Goal: Information Seeking & Learning: Learn about a topic

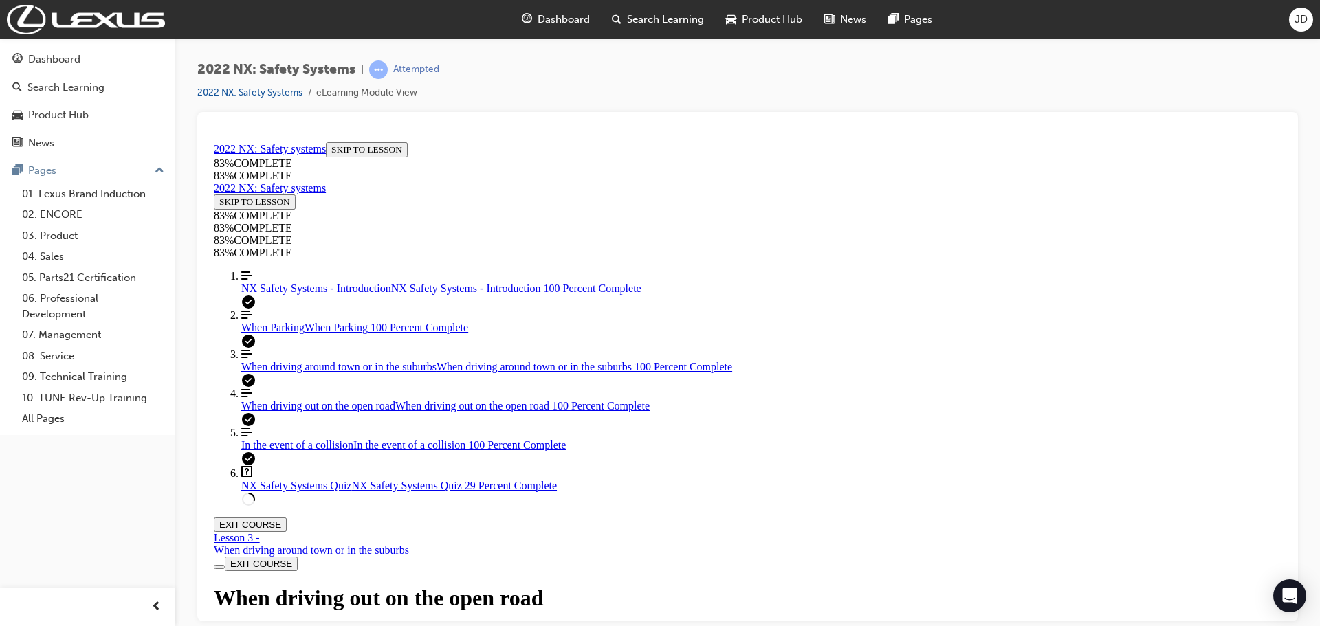
scroll to position [5479, 0]
click at [318, 491] on span "NX Safety Systems Quiz" at bounding box center [296, 485] width 110 height 12
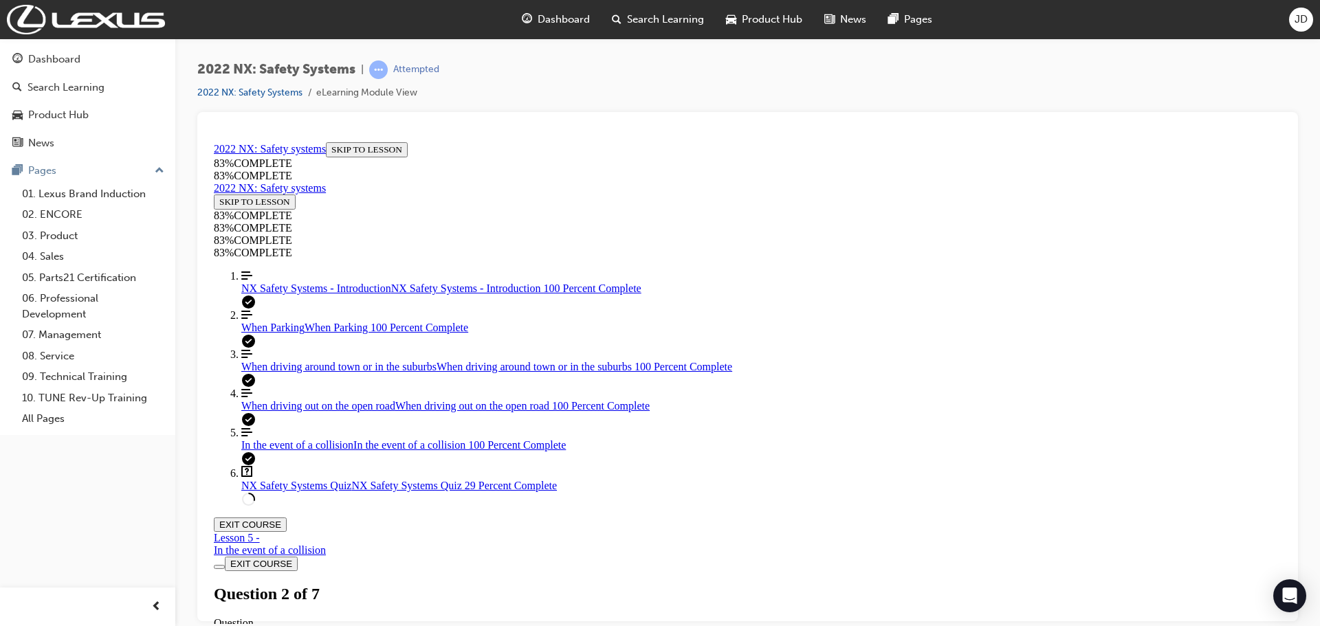
scroll to position [391, 0]
click at [313, 412] on link "Align left Three vertical lines aligned to the left When driving out on the ope…" at bounding box center [761, 399] width 1040 height 25
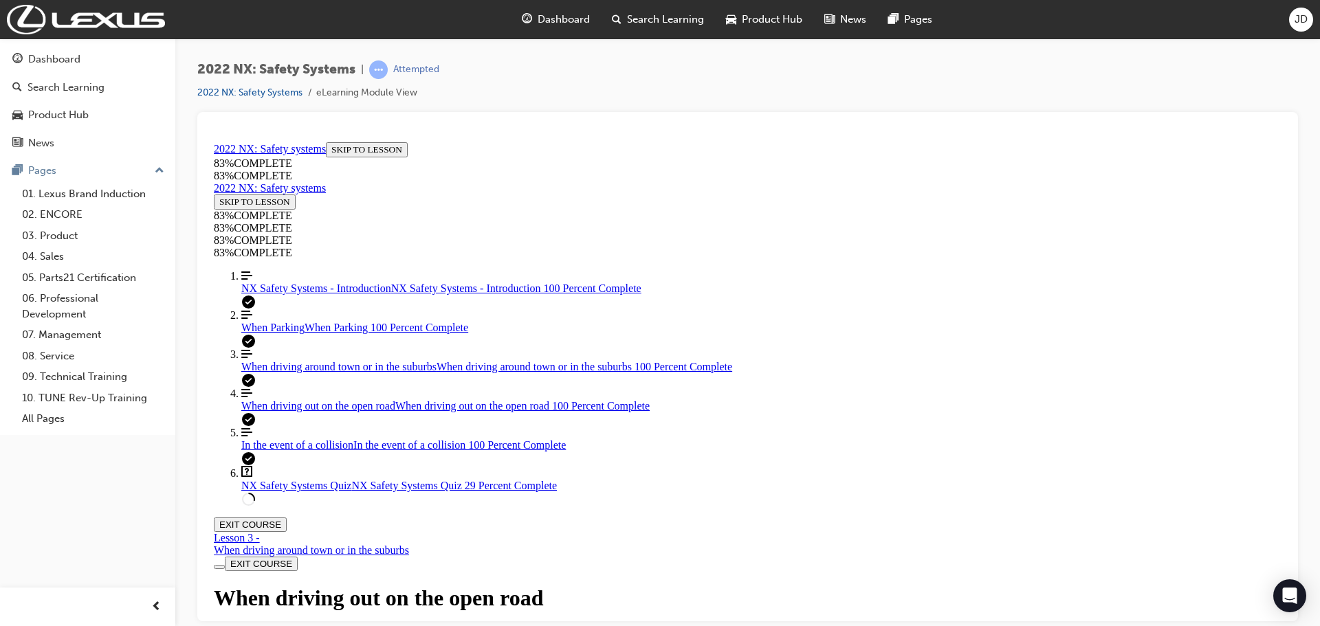
scroll to position [2336, 0]
